Goal: Task Accomplishment & Management: Manage account settings

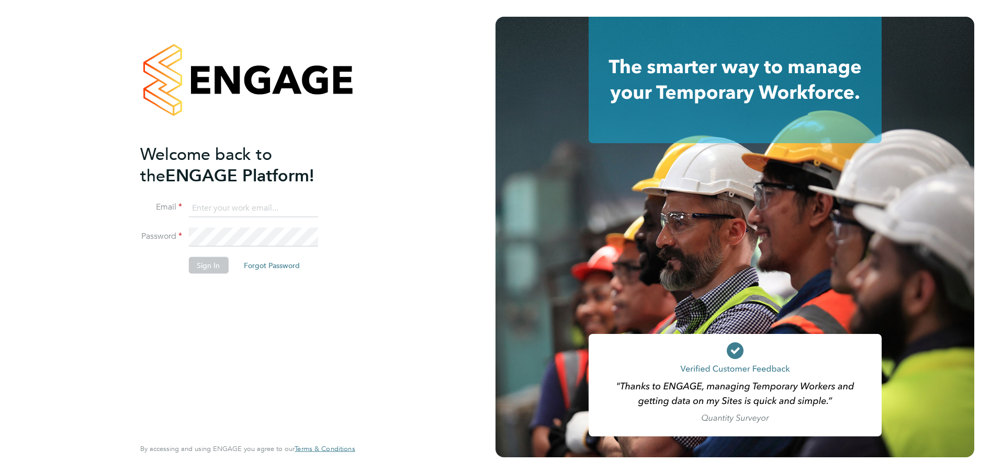
type input "[EMAIL_ADDRESS][DOMAIN_NAME]"
click at [210, 261] on button "Sign In" at bounding box center [208, 265] width 40 height 17
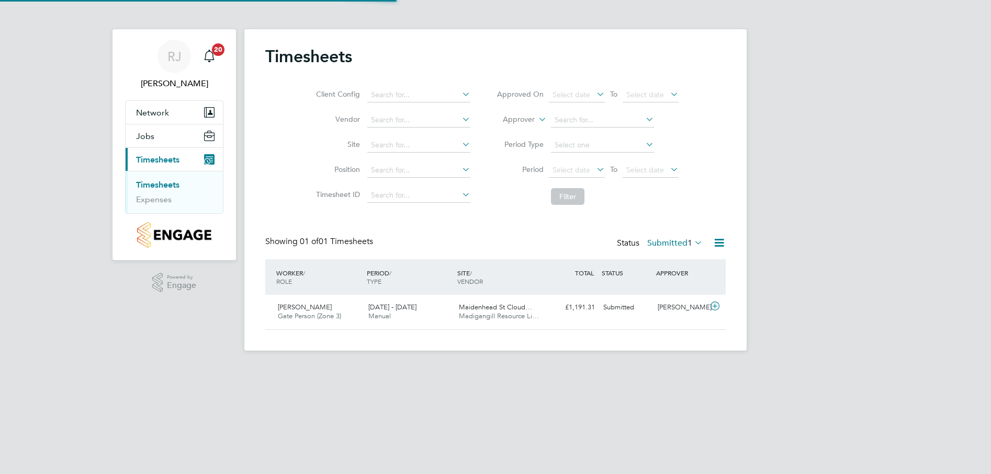
scroll to position [27, 91]
click at [312, 304] on span "Jachakdeep Singh" at bounding box center [305, 307] width 54 height 9
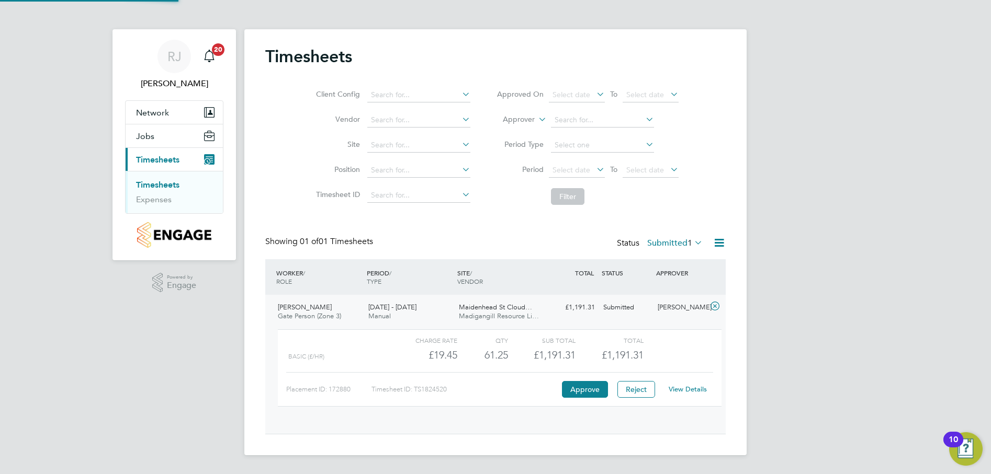
scroll to position [18, 102]
click at [691, 389] on link "View Details" at bounding box center [687, 389] width 38 height 9
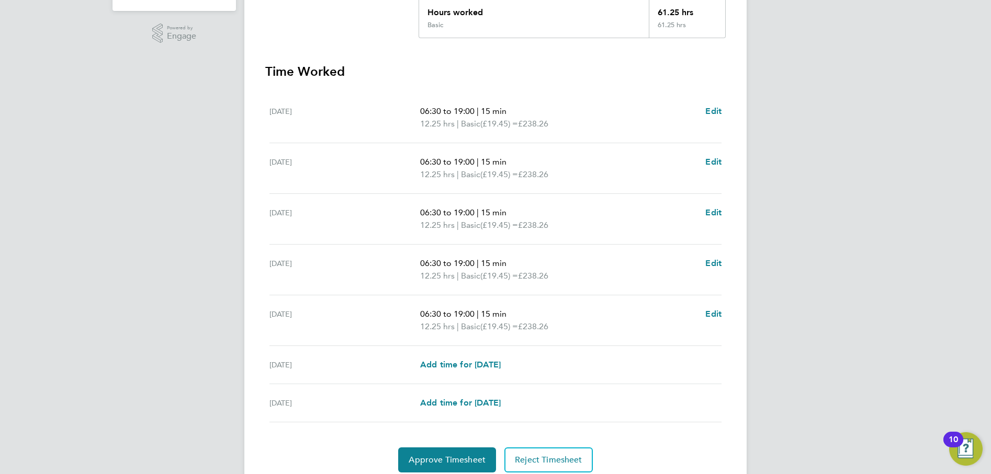
scroll to position [290, 0]
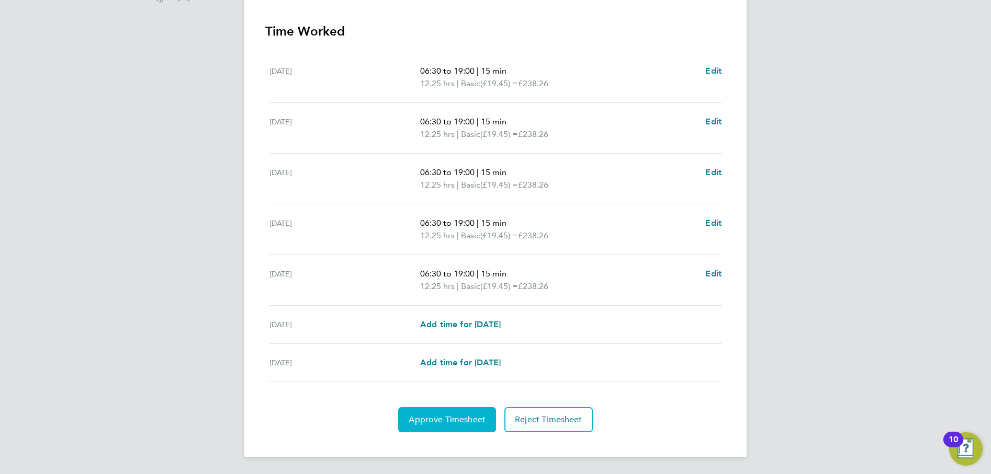
click at [460, 424] on span "Approve Timesheet" at bounding box center [446, 420] width 77 height 10
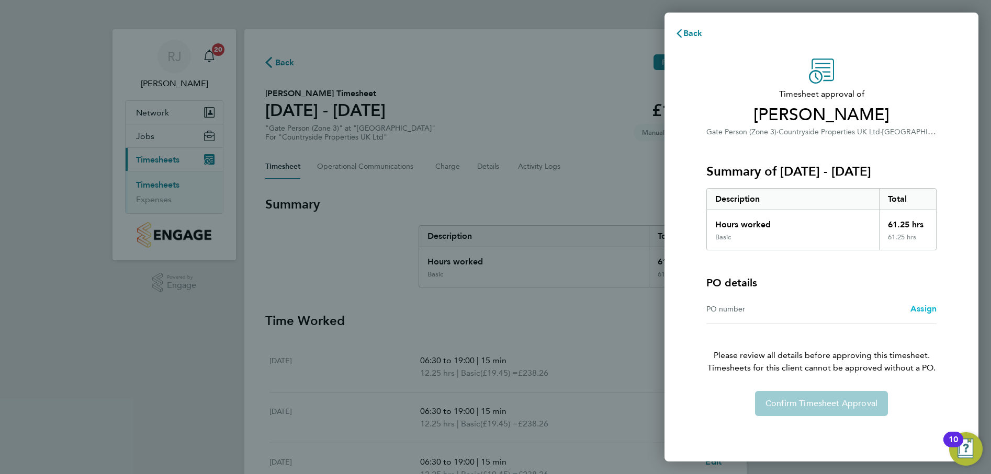
click at [916, 308] on span "Assign" at bounding box center [923, 309] width 26 height 10
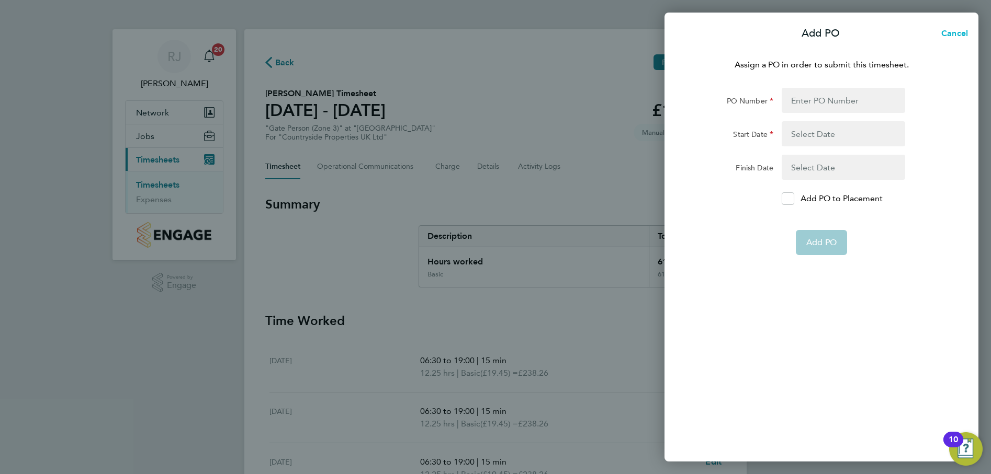
click at [952, 33] on span "Cancel" at bounding box center [953, 33] width 30 height 10
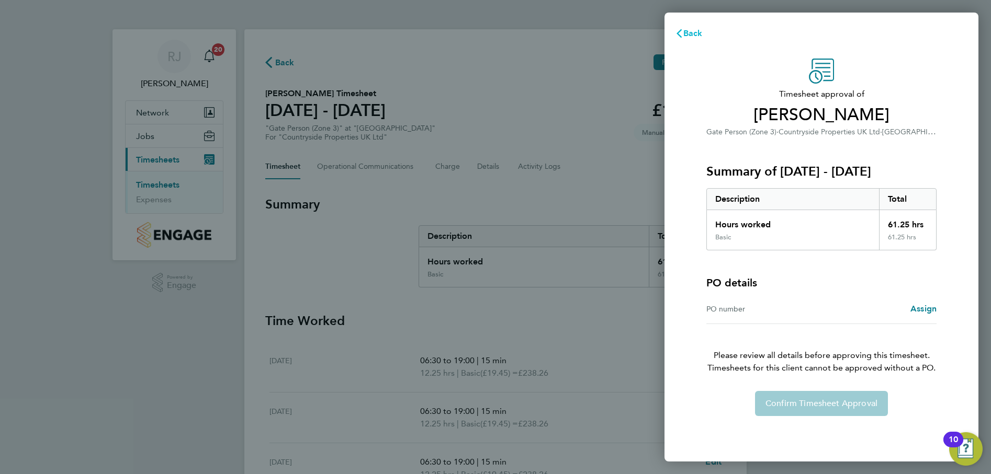
click at [687, 31] on span "Back" at bounding box center [692, 33] width 19 height 10
